Goal: Check status: Check status

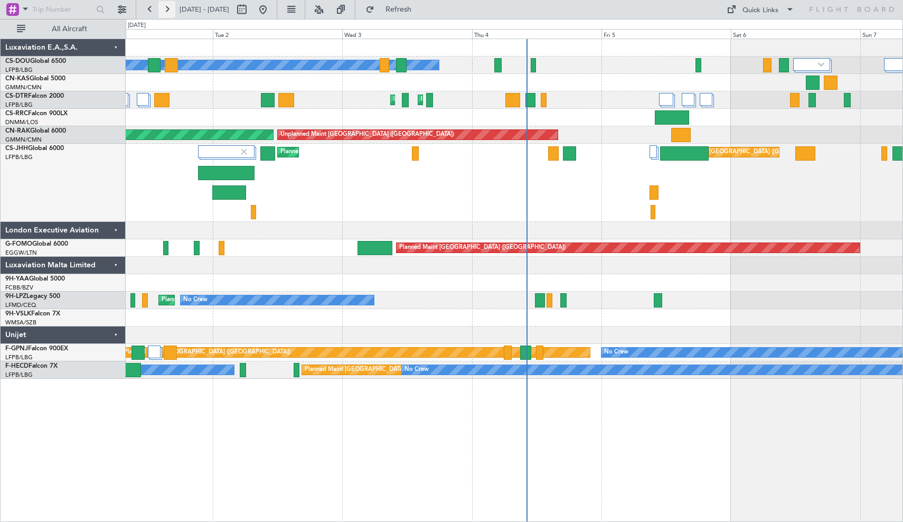
click at [164, 6] on button at bounding box center [166, 9] width 17 height 17
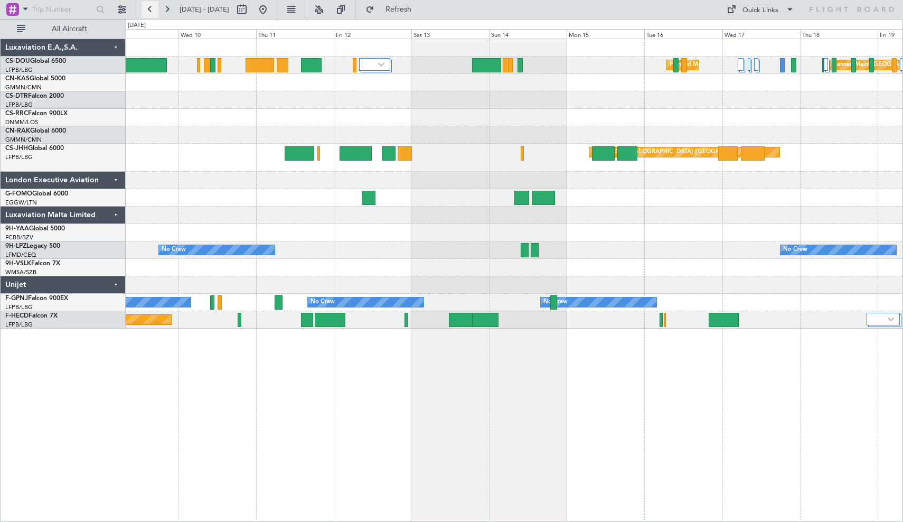
click at [154, 13] on button at bounding box center [150, 9] width 17 height 17
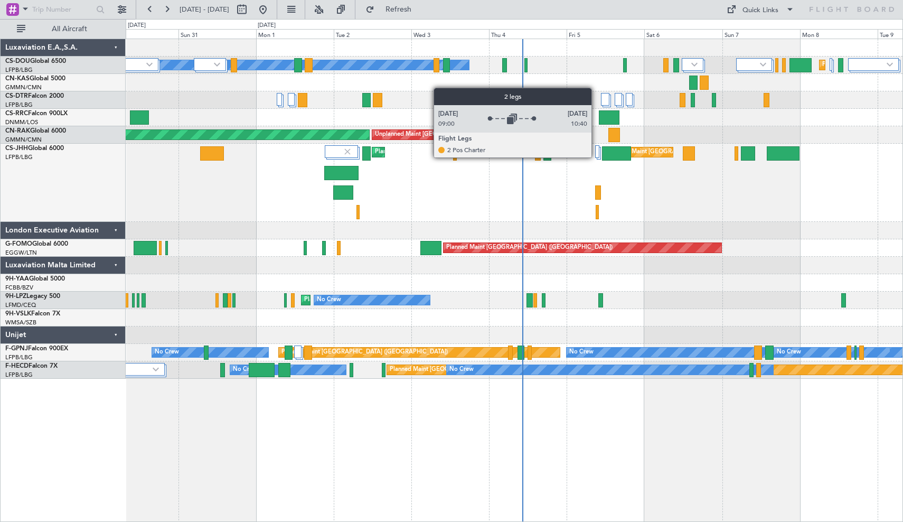
click at [596, 157] on div at bounding box center [597, 151] width 4 height 13
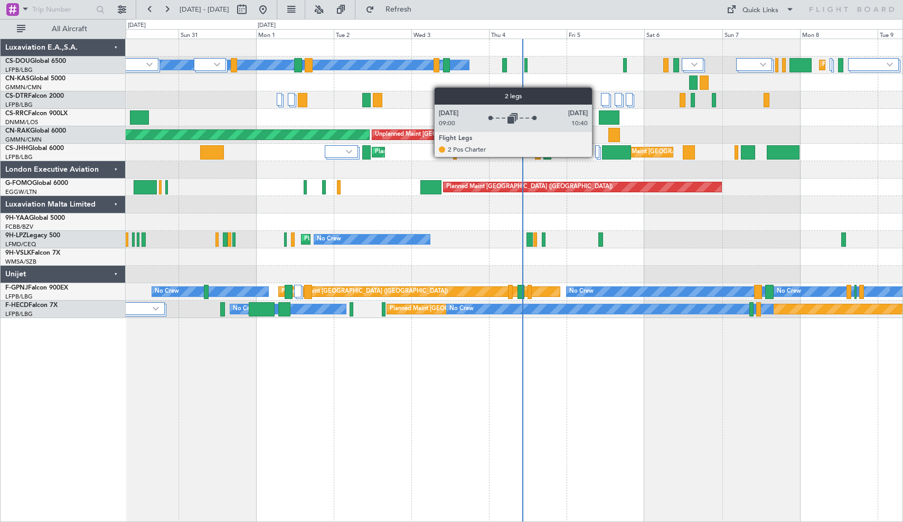
click at [597, 156] on div at bounding box center [597, 151] width 4 height 13
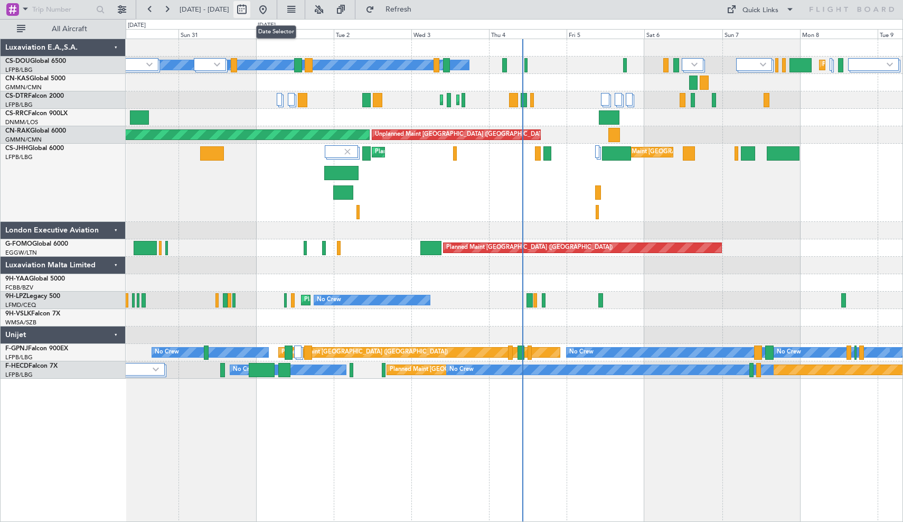
click at [250, 4] on button at bounding box center [241, 9] width 17 height 17
select select "8"
select select "2025"
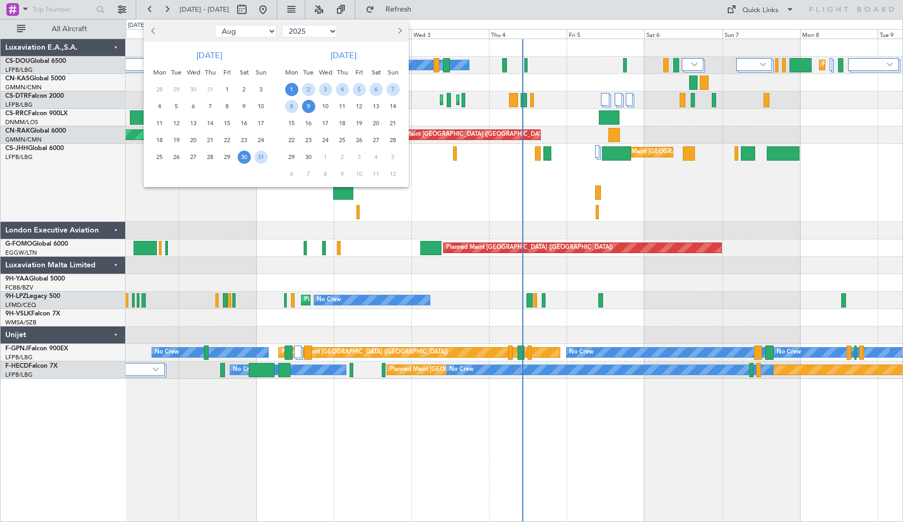
click at [293, 89] on span "1" at bounding box center [291, 89] width 13 height 13
click at [293, 124] on span "15" at bounding box center [291, 123] width 13 height 13
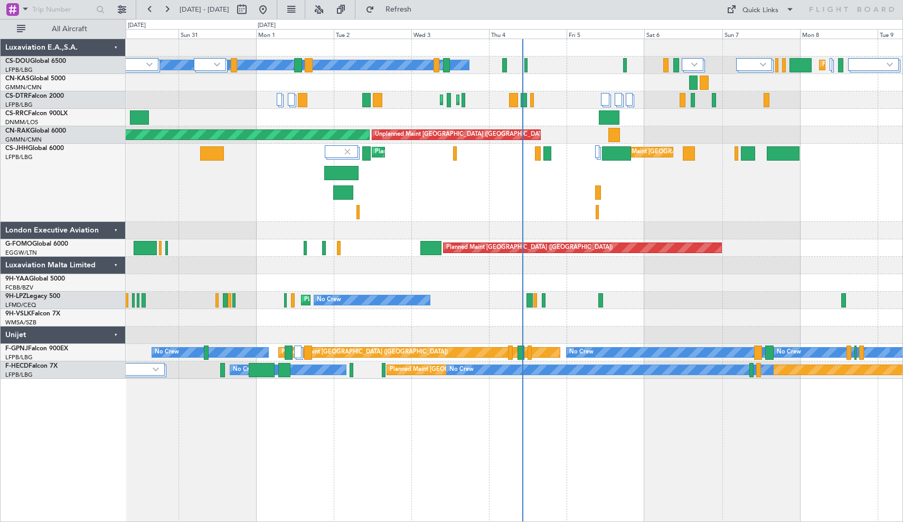
select select "9"
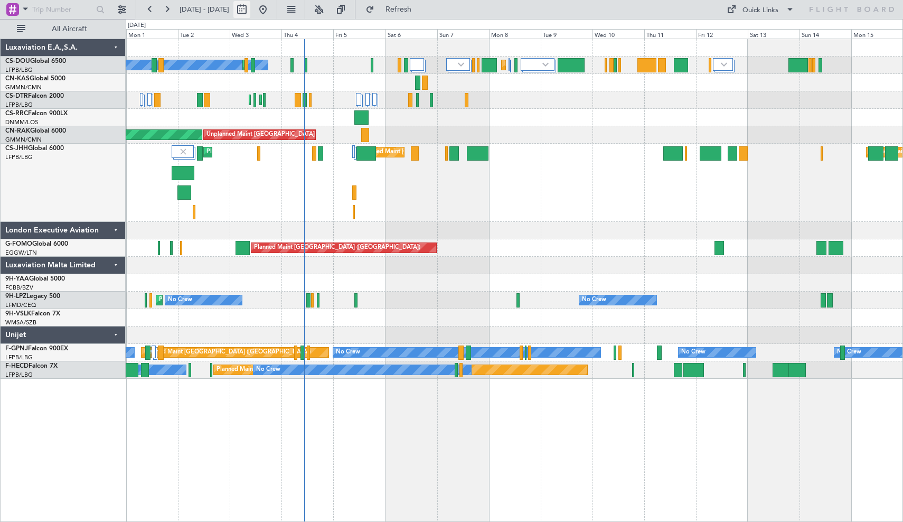
click at [250, 9] on button at bounding box center [241, 9] width 17 height 17
select select "9"
select select "2025"
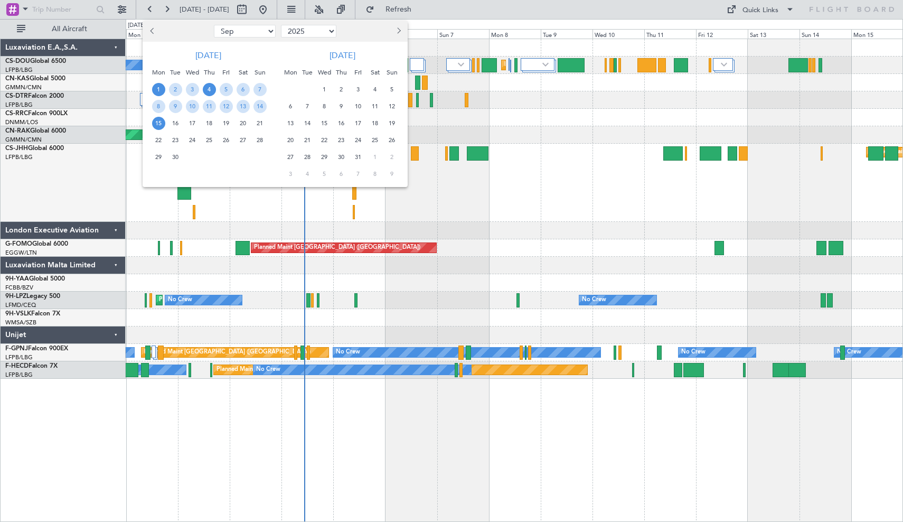
click at [210, 89] on span "4" at bounding box center [209, 89] width 13 height 13
click at [256, 106] on span "14" at bounding box center [259, 106] width 13 height 13
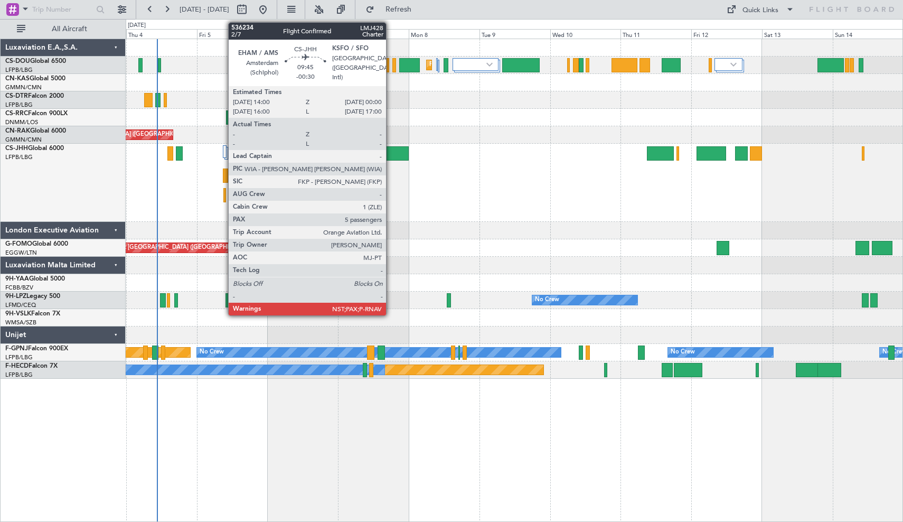
click at [391, 154] on div at bounding box center [394, 153] width 30 height 14
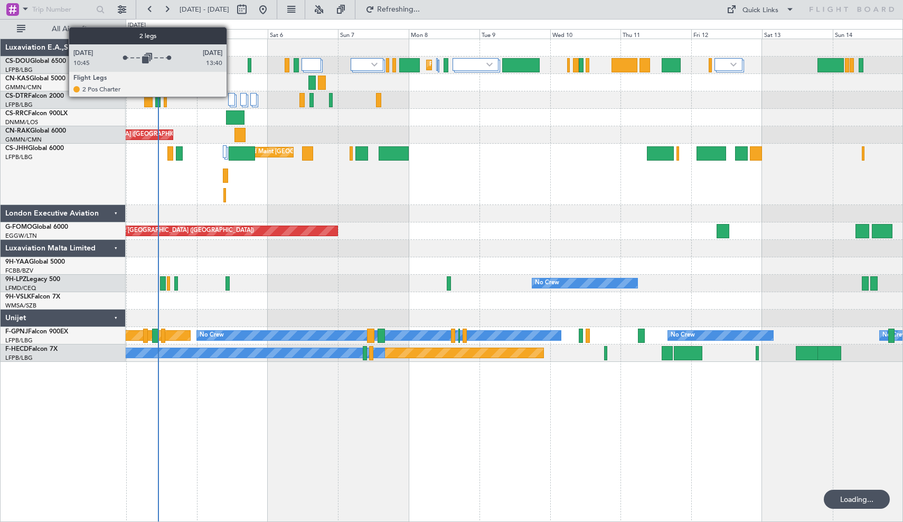
click at [231, 96] on div at bounding box center [231, 99] width 7 height 13
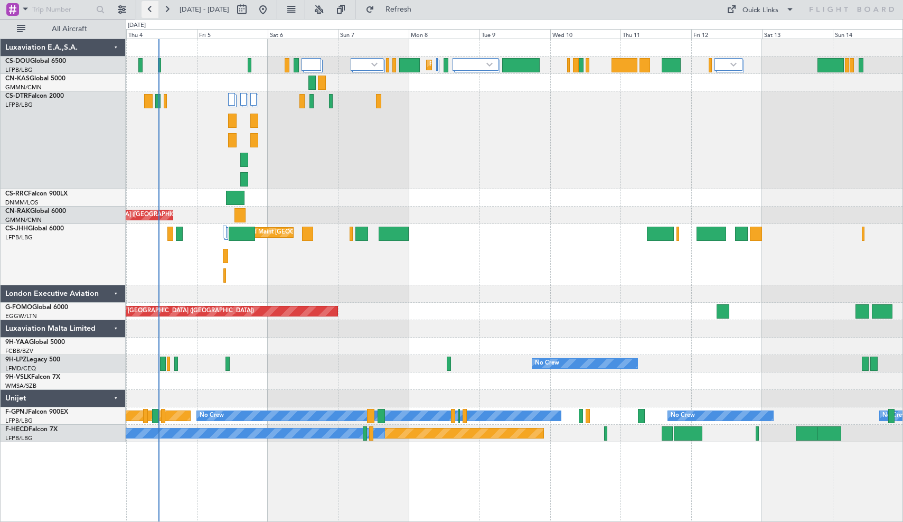
click at [155, 8] on button at bounding box center [150, 9] width 17 height 17
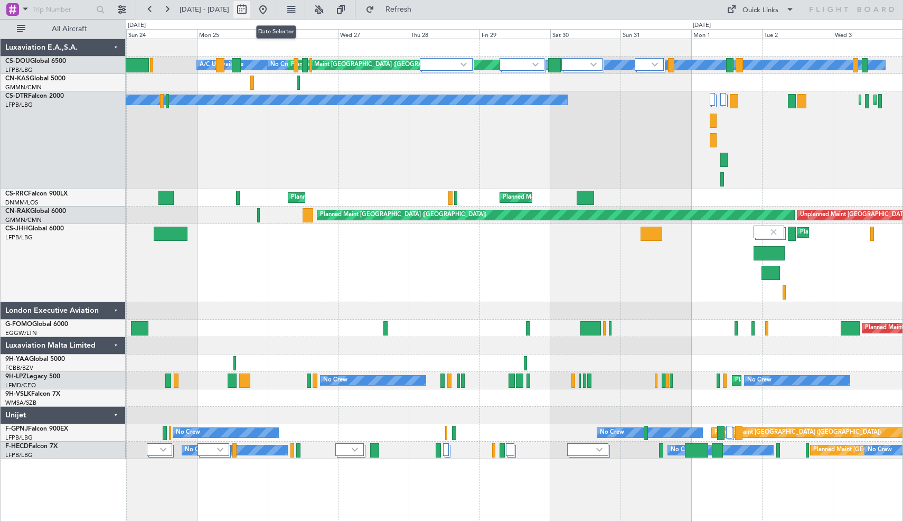
click at [250, 13] on button at bounding box center [241, 9] width 17 height 17
select select "8"
select select "2025"
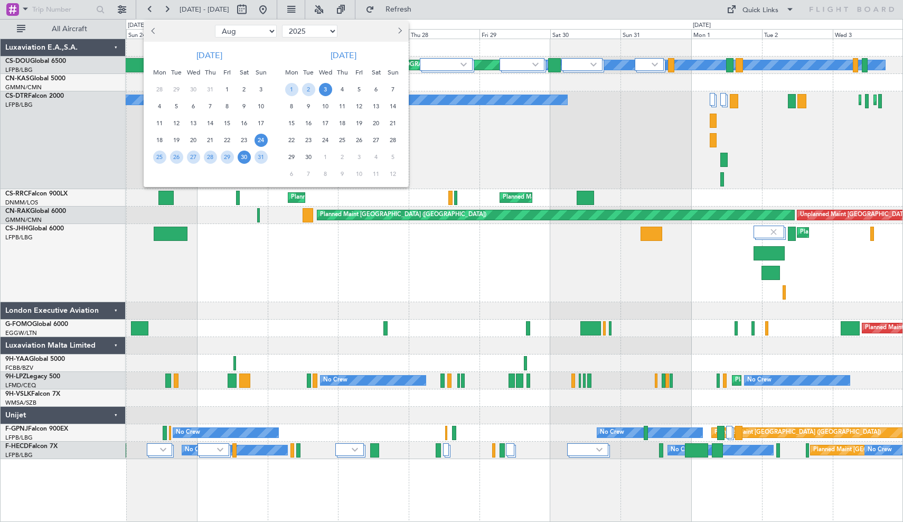
click at [244, 157] on span "30" at bounding box center [244, 157] width 13 height 13
click at [395, 108] on span "14" at bounding box center [393, 106] width 13 height 13
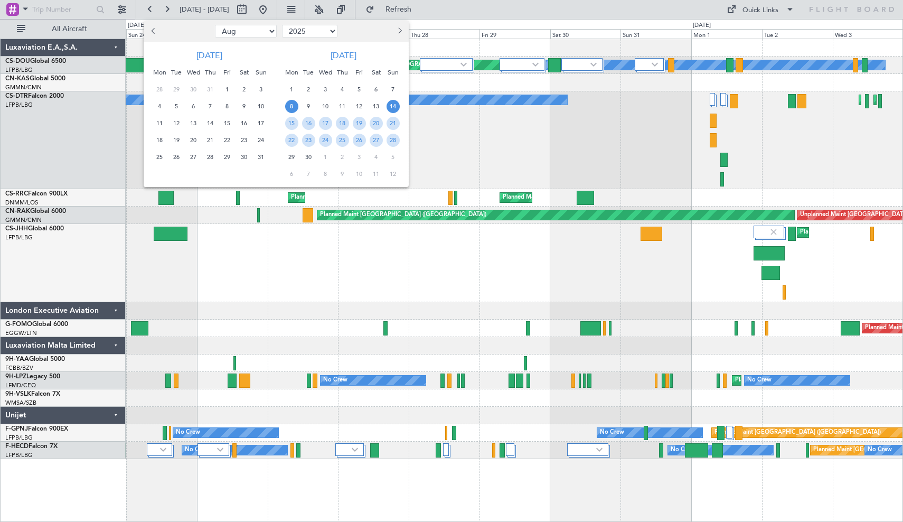
click at [290, 100] on span "8" at bounding box center [291, 106] width 13 height 13
click at [395, 118] on span "21" at bounding box center [393, 123] width 13 height 13
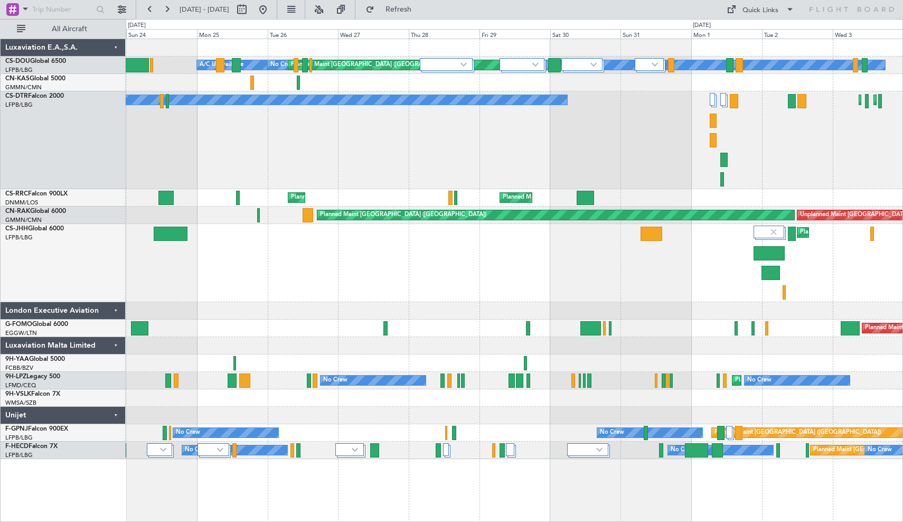
select select "9"
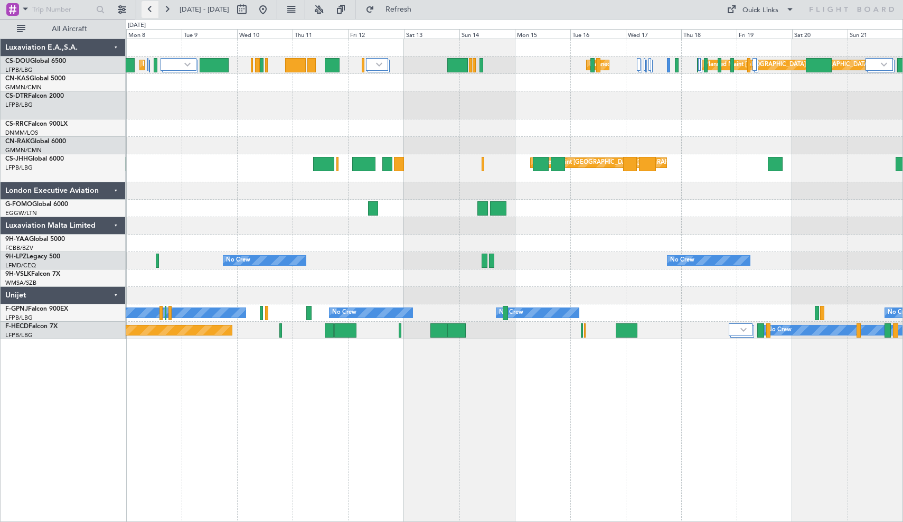
click at [148, 10] on button at bounding box center [150, 9] width 17 height 17
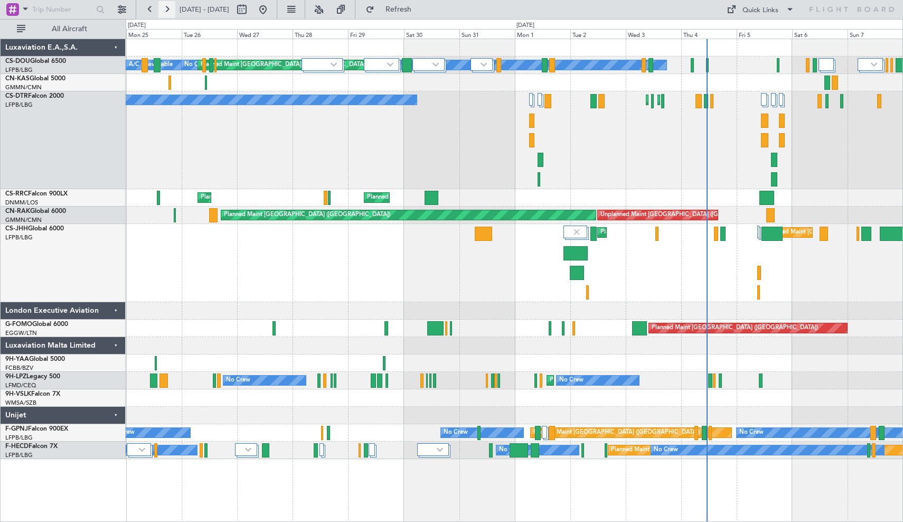
click at [170, 10] on button at bounding box center [166, 9] width 17 height 17
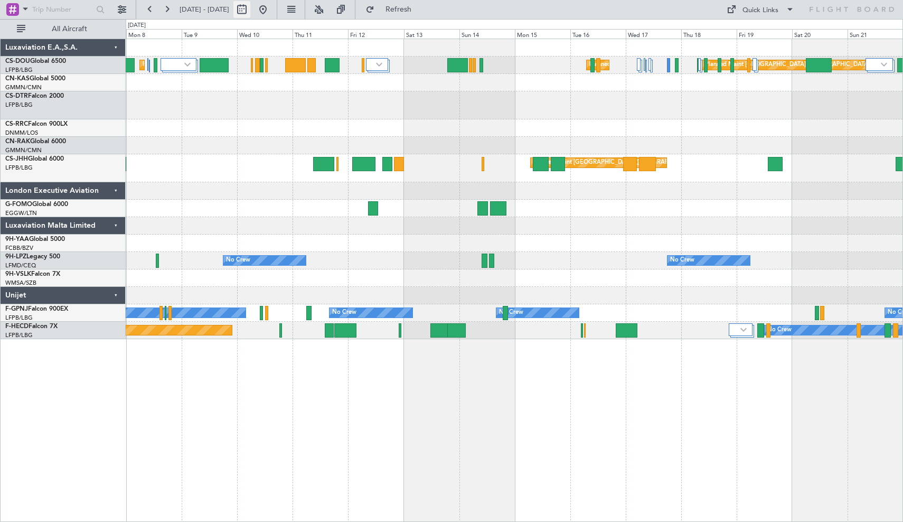
click at [250, 8] on button at bounding box center [241, 9] width 17 height 17
select select "9"
select select "2025"
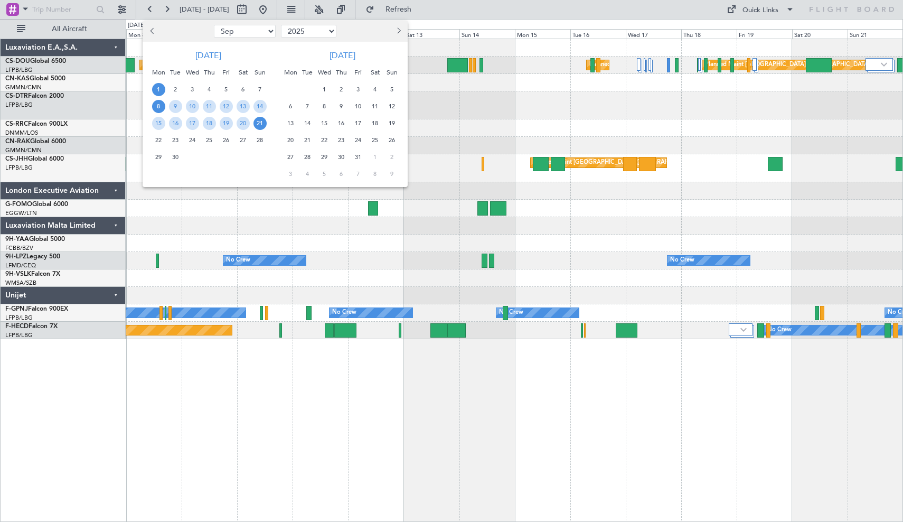
click at [161, 88] on span "1" at bounding box center [158, 89] width 13 height 13
click at [261, 106] on span "14" at bounding box center [259, 106] width 13 height 13
